Goal: Task Accomplishment & Management: Complete application form

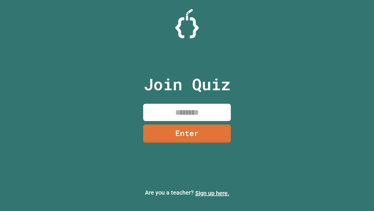
click at [212, 193] on link "Sign up here." at bounding box center [212, 192] width 34 height 7
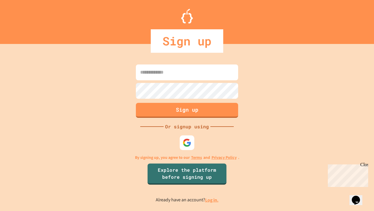
click at [212, 199] on link "Log in." at bounding box center [211, 199] width 13 height 6
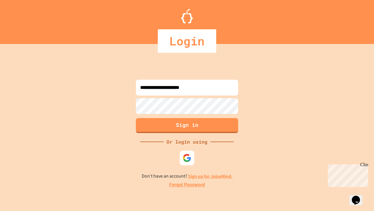
type input "**********"
